Goal: Check status: Check status

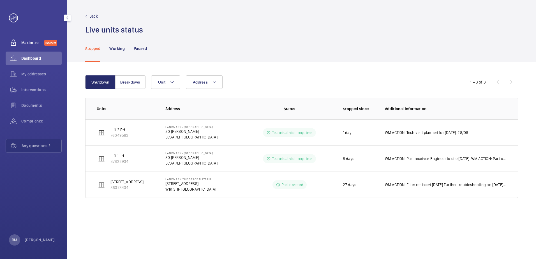
drag, startPoint x: 49, startPoint y: 42, endPoint x: 52, endPoint y: 47, distance: 5.8
click at [49, 42] on span "Discover" at bounding box center [50, 43] width 13 height 6
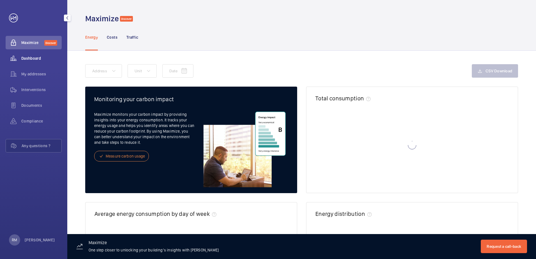
click at [48, 54] on div "Dashboard" at bounding box center [34, 58] width 56 height 13
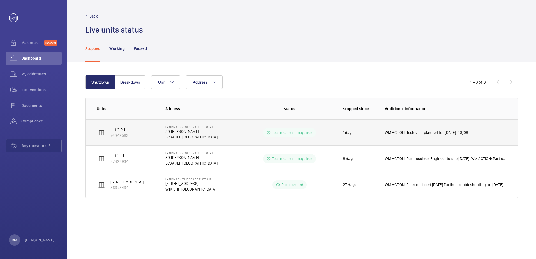
click at [113, 131] on p "Lift 2 RH" at bounding box center [119, 130] width 18 height 6
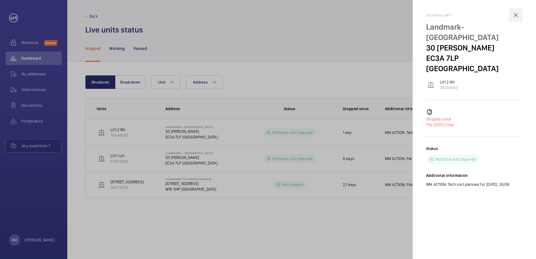
click at [517, 13] on wm-front-icon-button at bounding box center [515, 14] width 13 height 13
